Goal: Navigation & Orientation: Find specific page/section

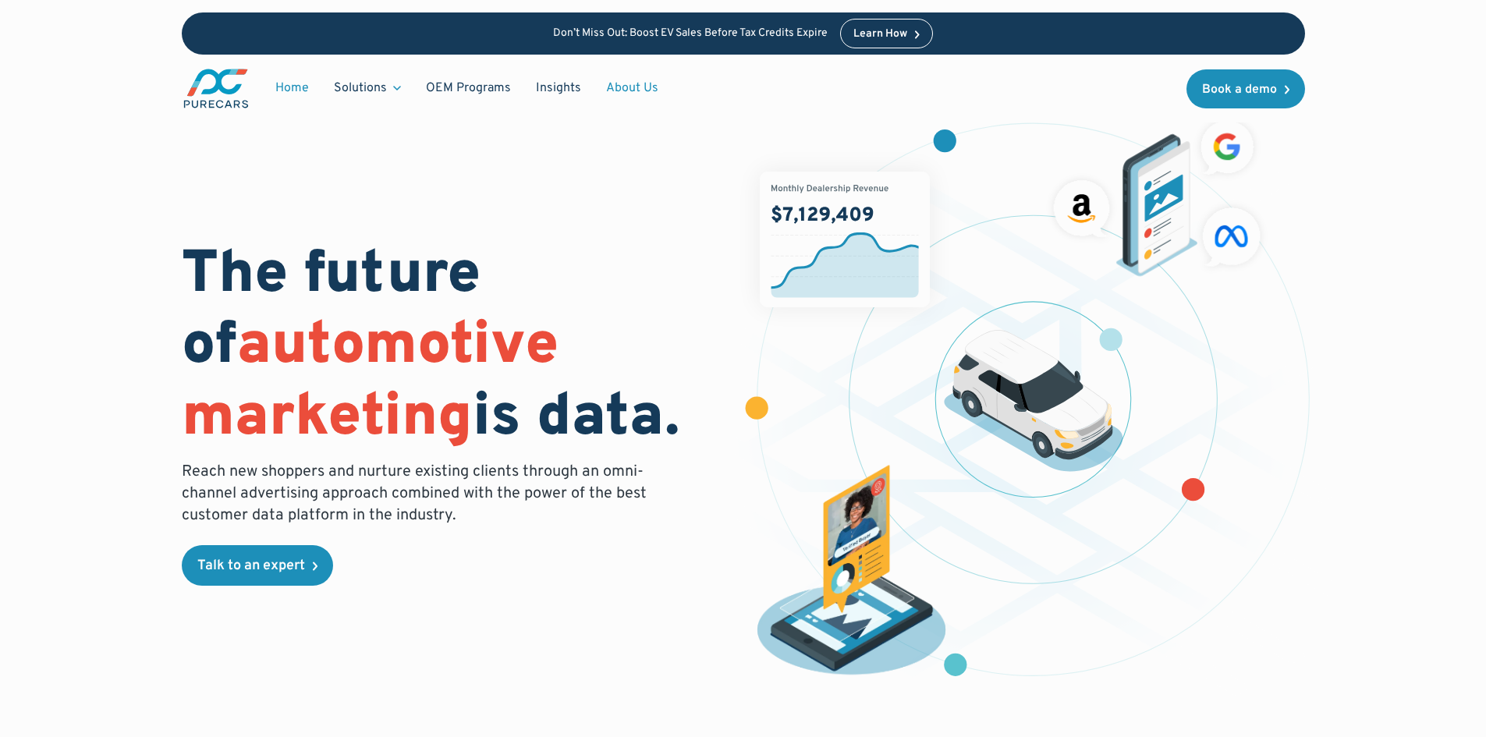
drag, startPoint x: 0, startPoint y: 0, endPoint x: 638, endPoint y: 85, distance: 643.9
click at [638, 85] on link "About Us" at bounding box center [632, 88] width 77 height 30
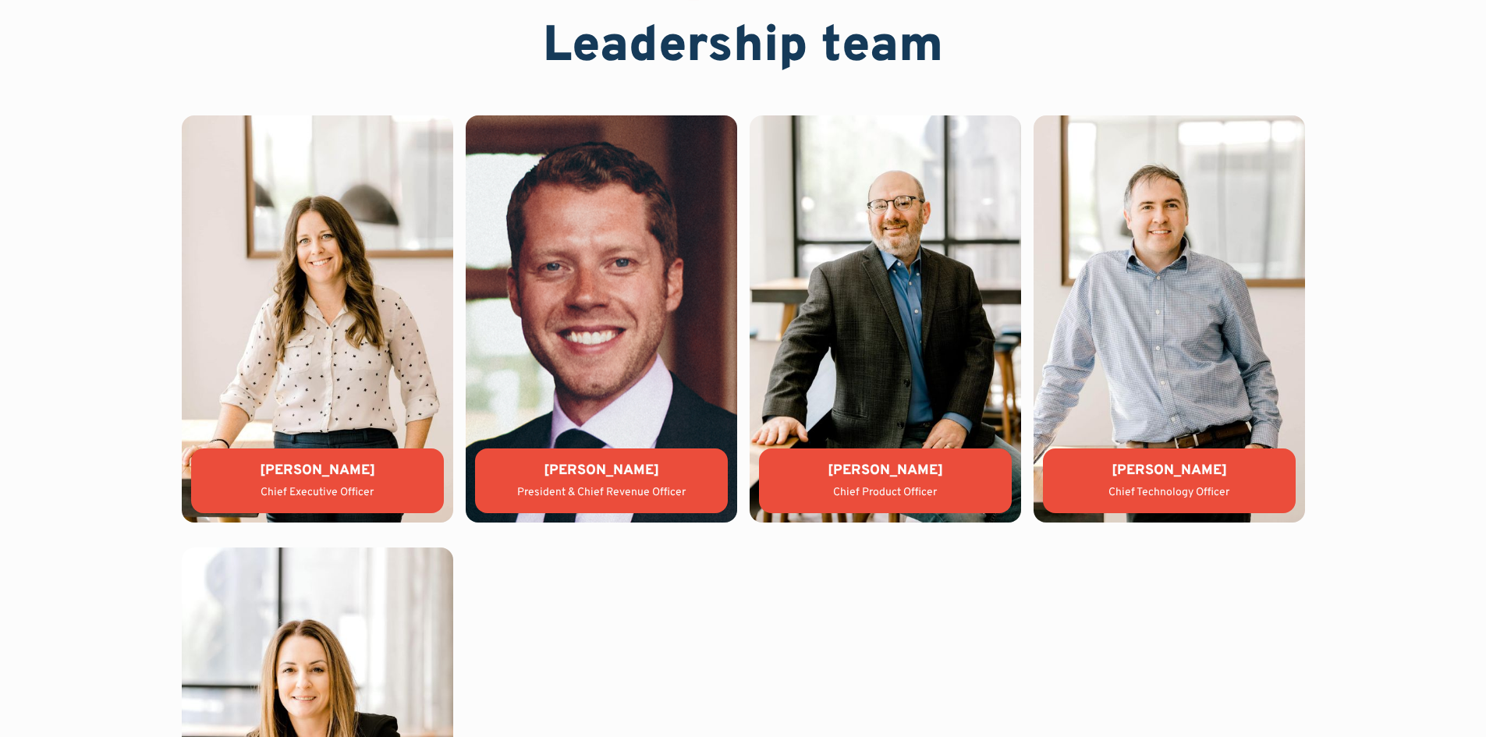
scroll to position [3433, 0]
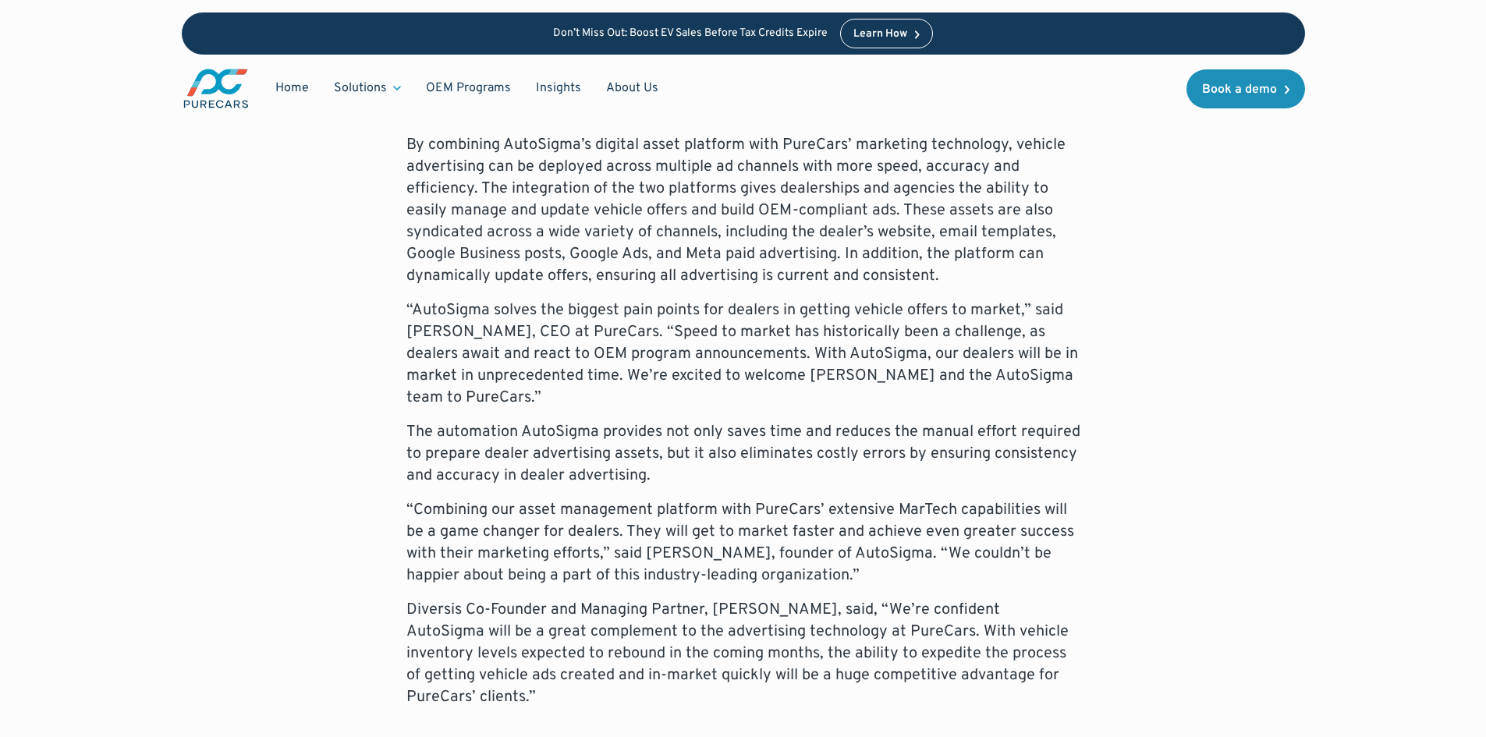
scroll to position [936, 0]
